Goal: Task Accomplishment & Management: Manage account settings

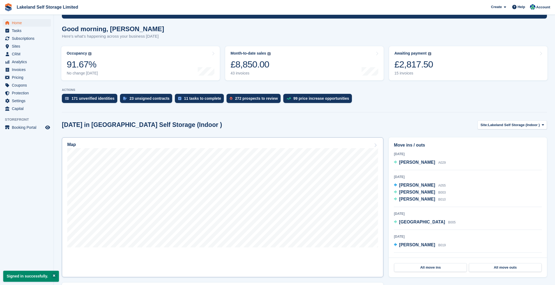
scroll to position [40, 0]
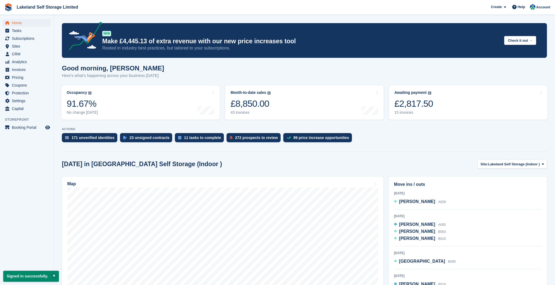
scroll to position [40, 0]
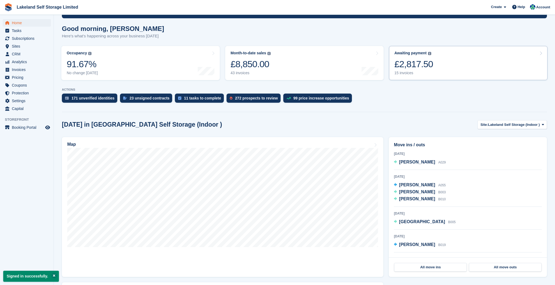
click at [407, 72] on div "15 invoices" at bounding box center [413, 73] width 39 height 5
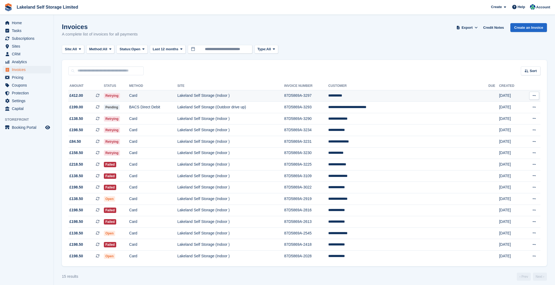
click at [404, 99] on td "**********" at bounding box center [408, 96] width 160 height 12
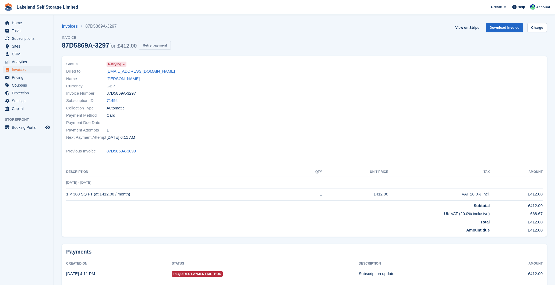
click at [165, 45] on button "Retry payment" at bounding box center [155, 45] width 32 height 9
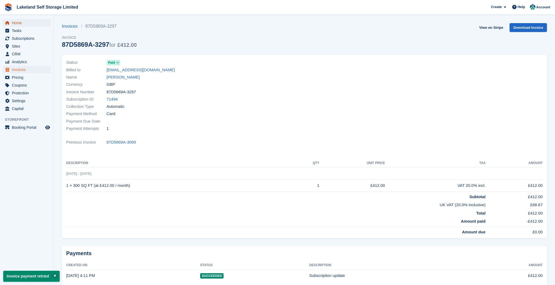
click at [16, 22] on span "Home" at bounding box center [28, 23] width 32 height 8
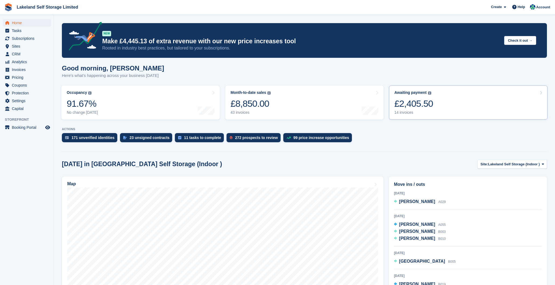
click at [405, 109] on div "£2,405.50" at bounding box center [413, 103] width 39 height 11
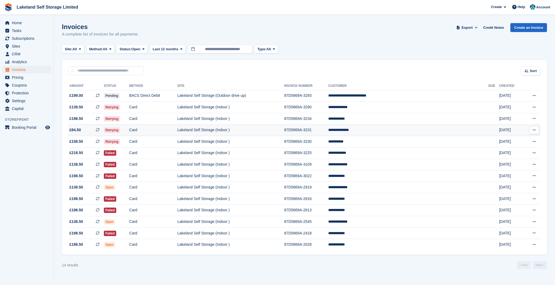
click at [282, 126] on td "Lakeland Self Storage (Indoor )" at bounding box center [230, 130] width 107 height 12
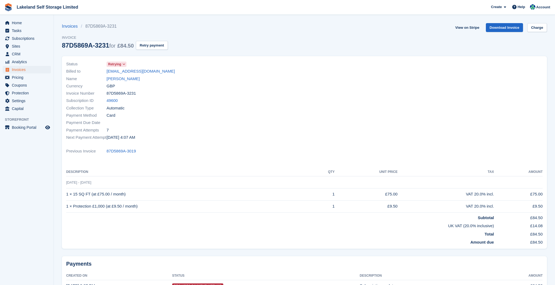
click at [119, 65] on span "Retrying" at bounding box center [114, 64] width 13 height 5
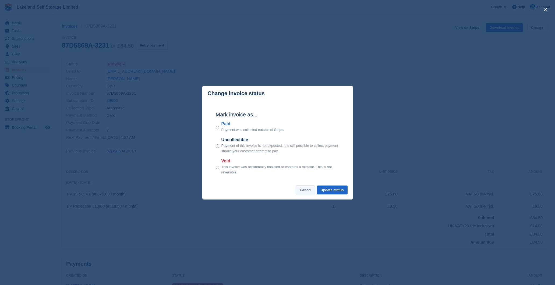
click at [302, 190] on button "Cancel" at bounding box center [305, 190] width 19 height 9
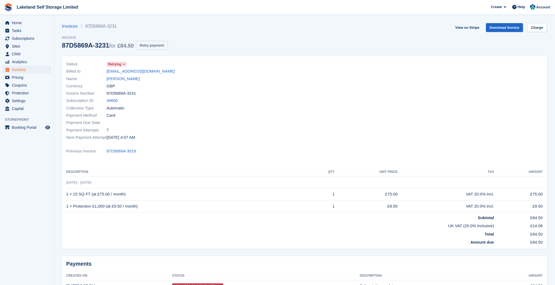
click at [154, 44] on button "Retry payment" at bounding box center [152, 45] width 32 height 9
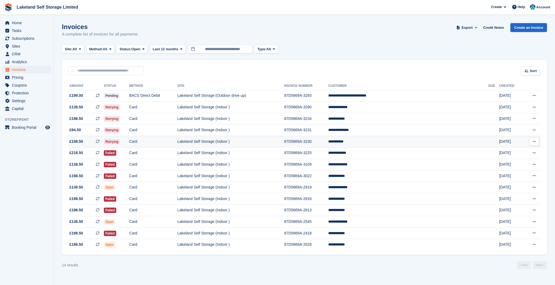
click at [430, 144] on td "**********" at bounding box center [408, 142] width 160 height 12
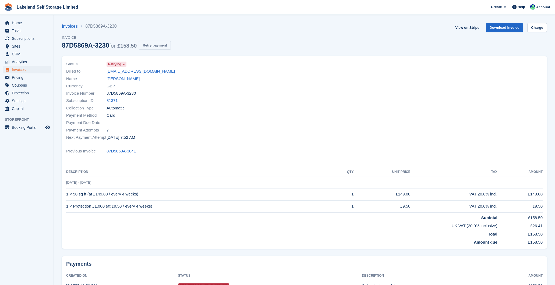
click at [170, 46] on button "Retry payment" at bounding box center [155, 45] width 32 height 9
click at [23, 22] on span "Home" at bounding box center [28, 23] width 32 height 8
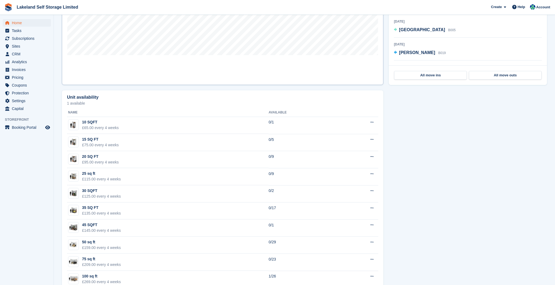
scroll to position [247, 0]
